Goal: Task Accomplishment & Management: Manage account settings

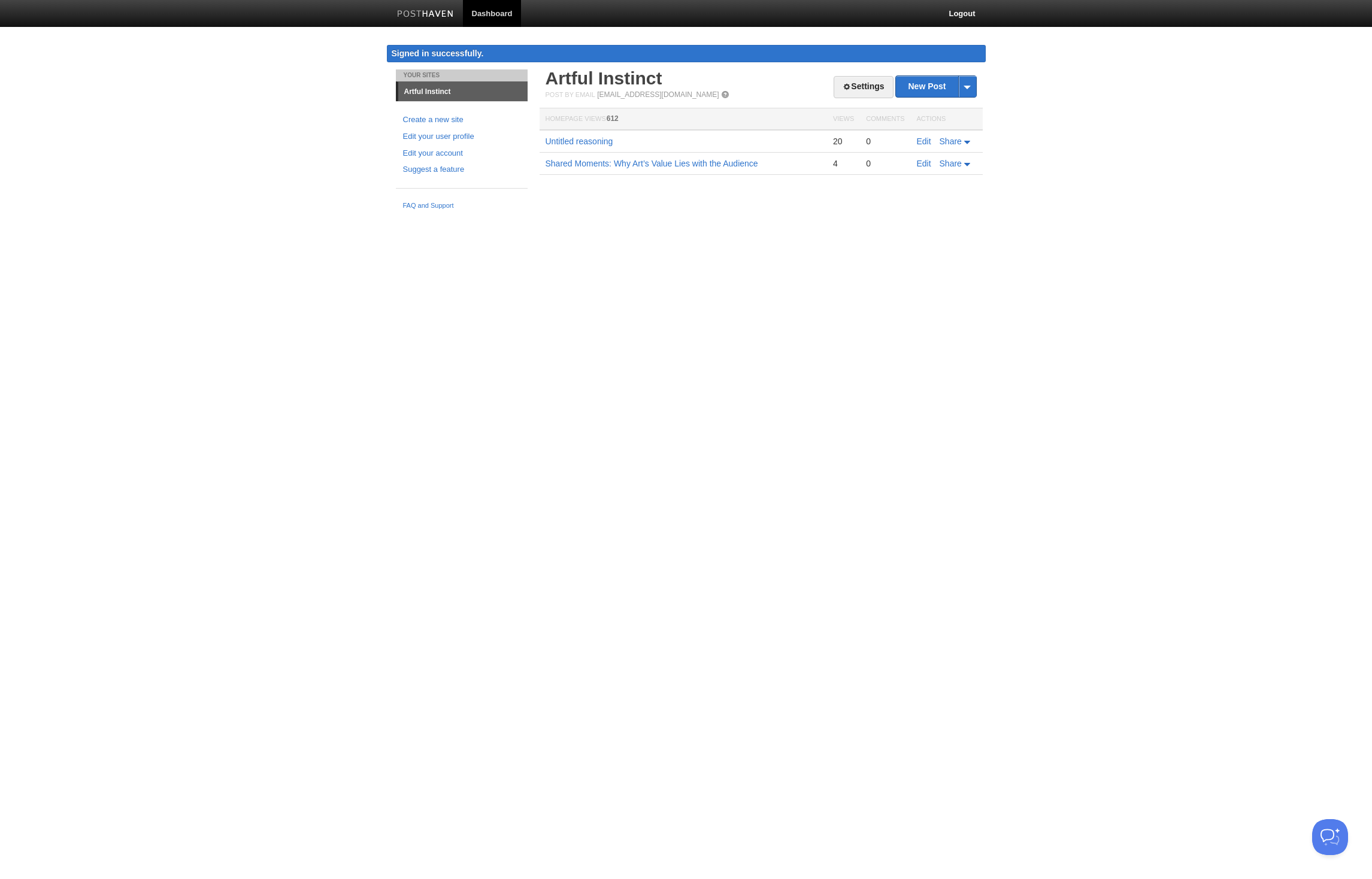
click at [490, 8] on link "Dashboard" at bounding box center [492, 13] width 59 height 27
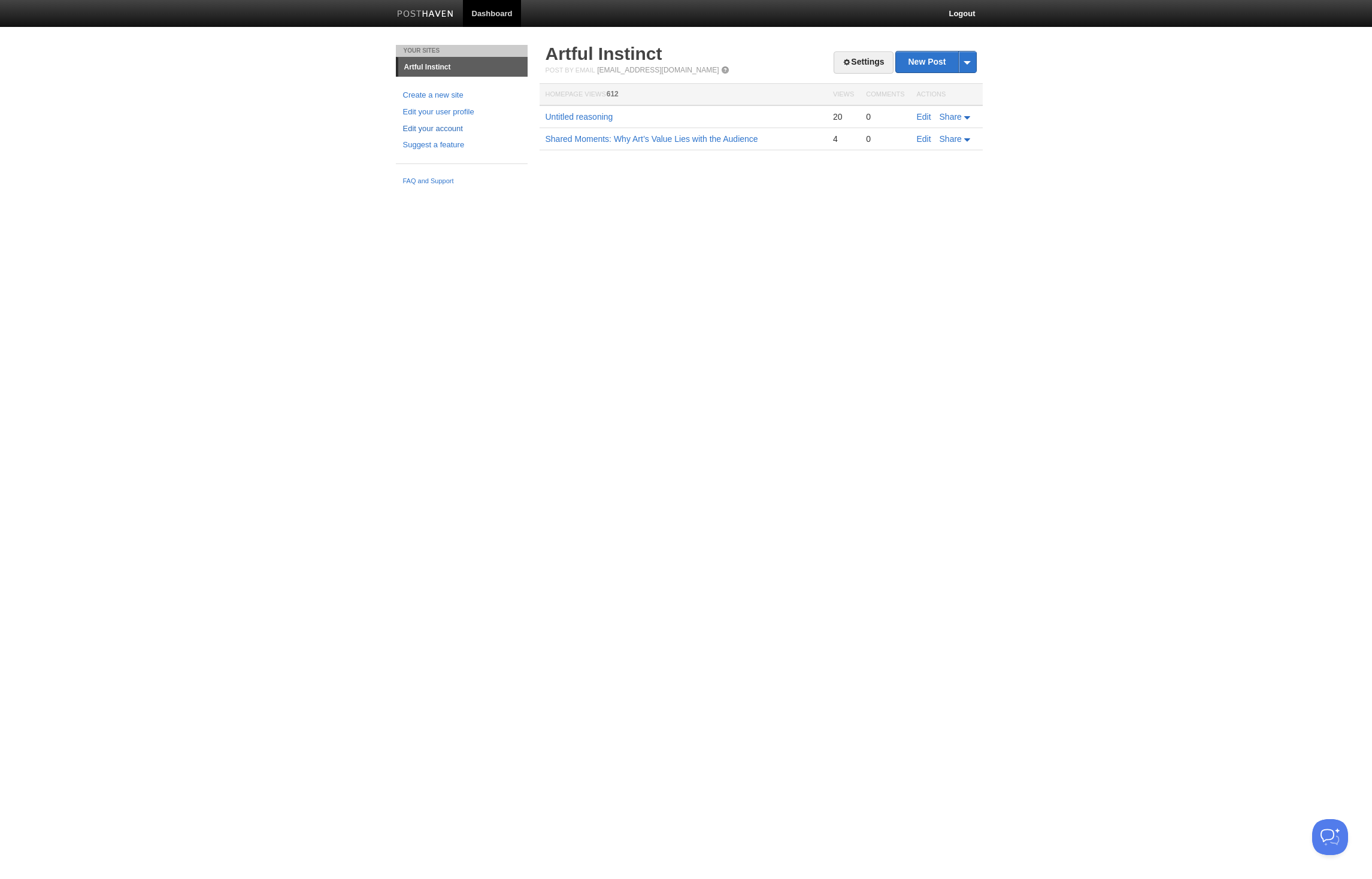
click at [453, 129] on link "Edit your account" at bounding box center [462, 129] width 118 height 13
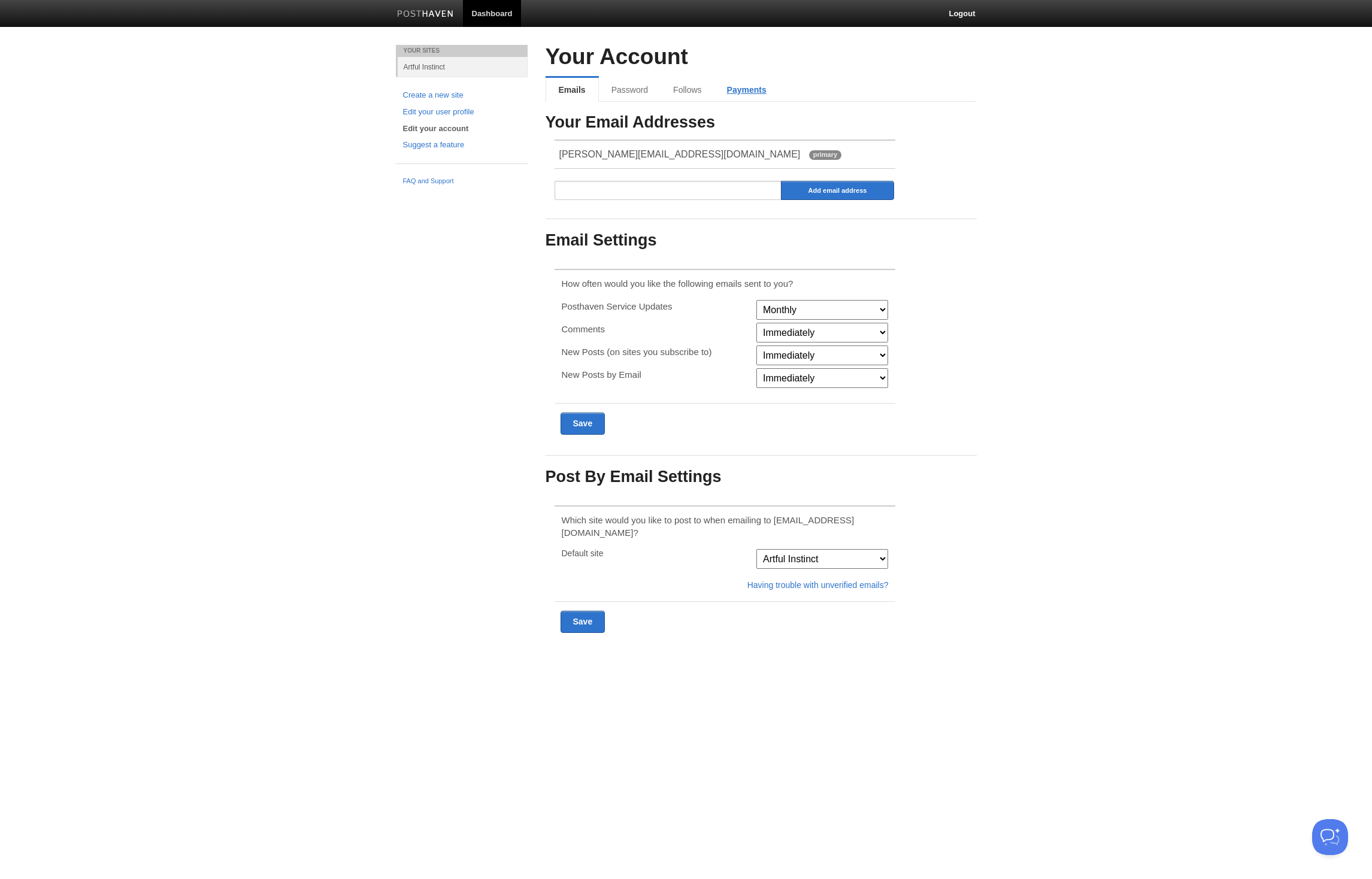
click at [768, 94] on link "Payments" at bounding box center [747, 90] width 65 height 24
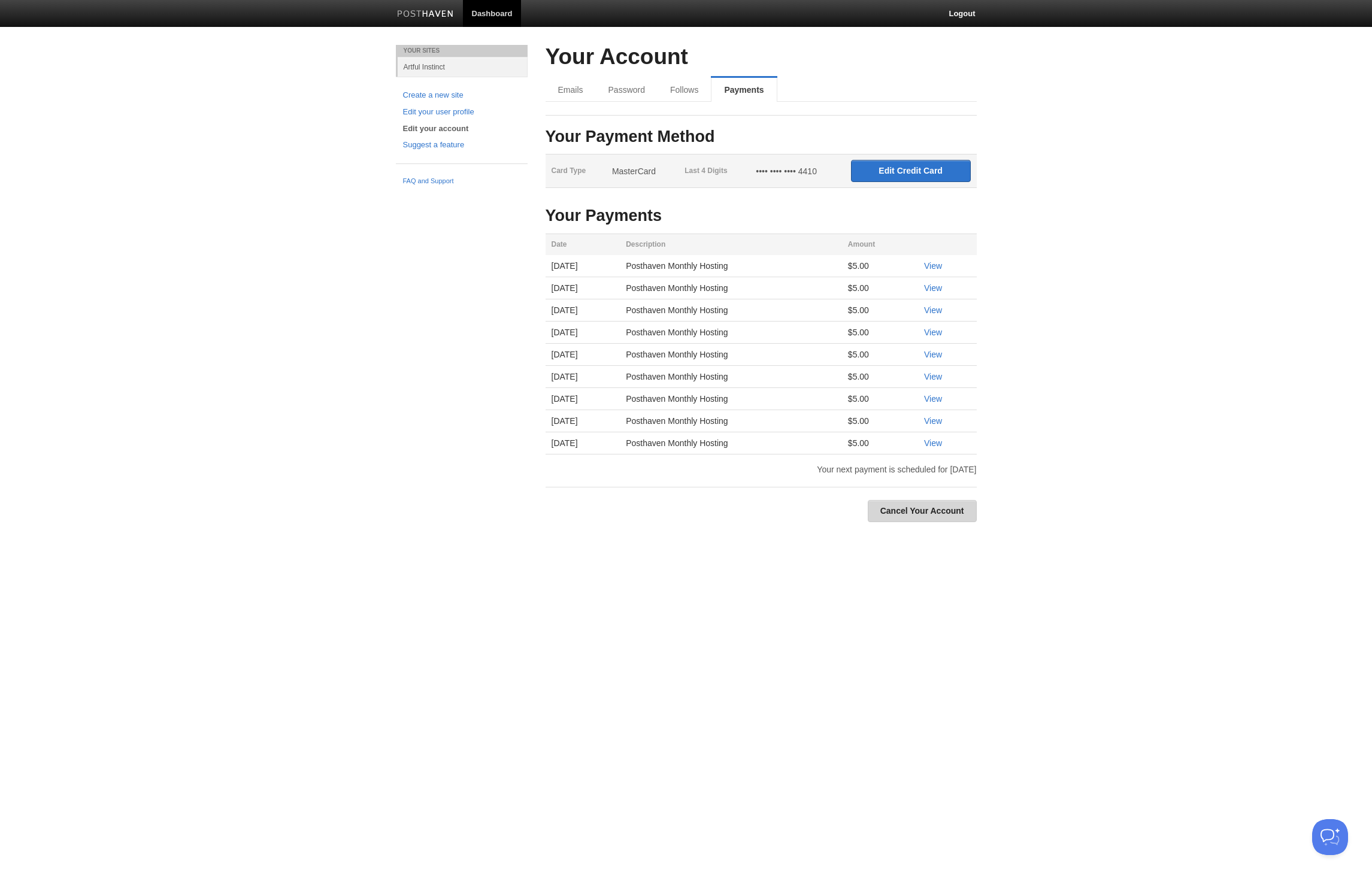
click at [913, 514] on link "Cancel Your Account" at bounding box center [922, 511] width 109 height 22
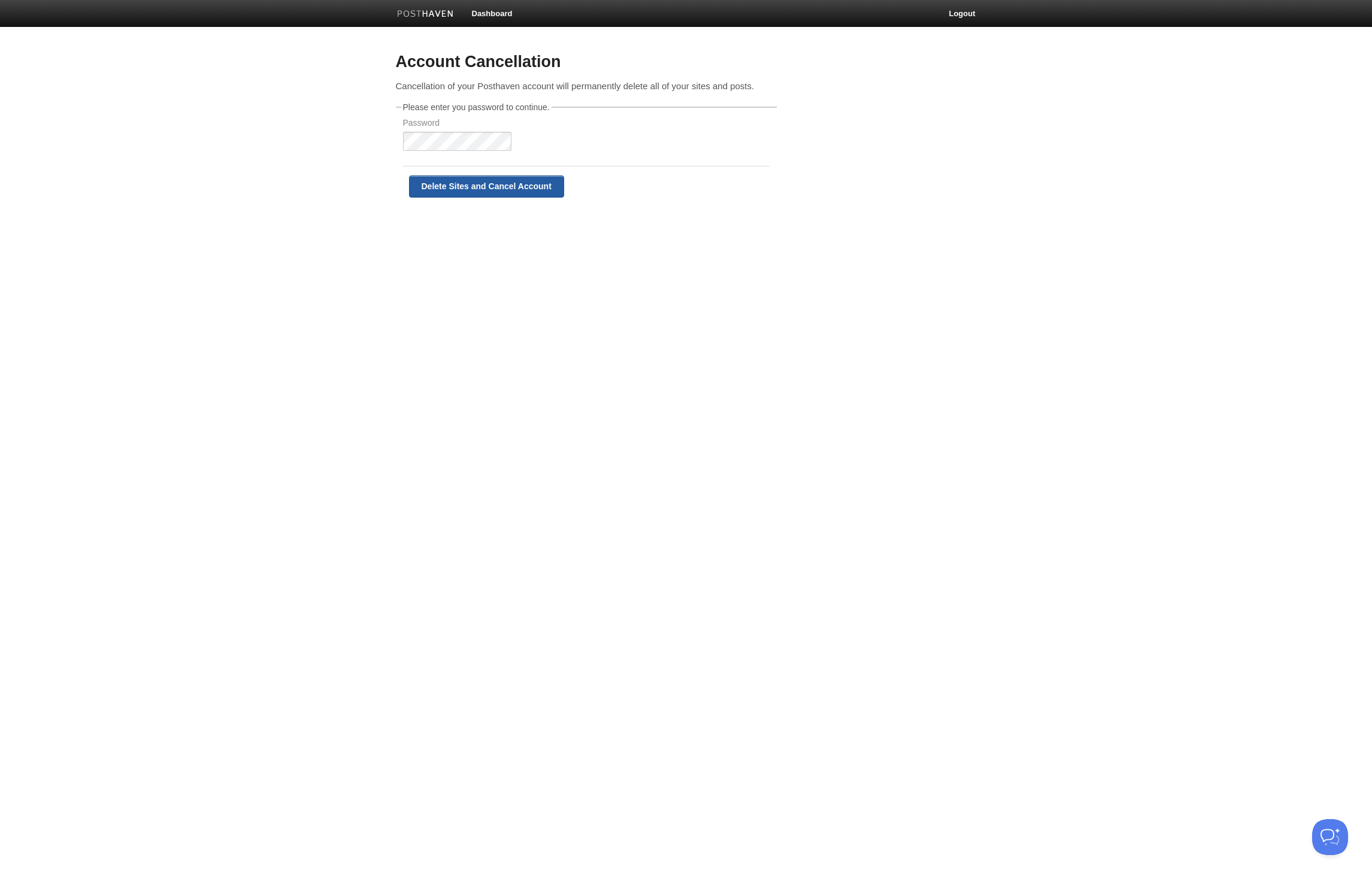
click at [481, 183] on input "Delete Sites and Cancel Account" at bounding box center [486, 186] width 155 height 22
